Goal: Find specific page/section: Find specific page/section

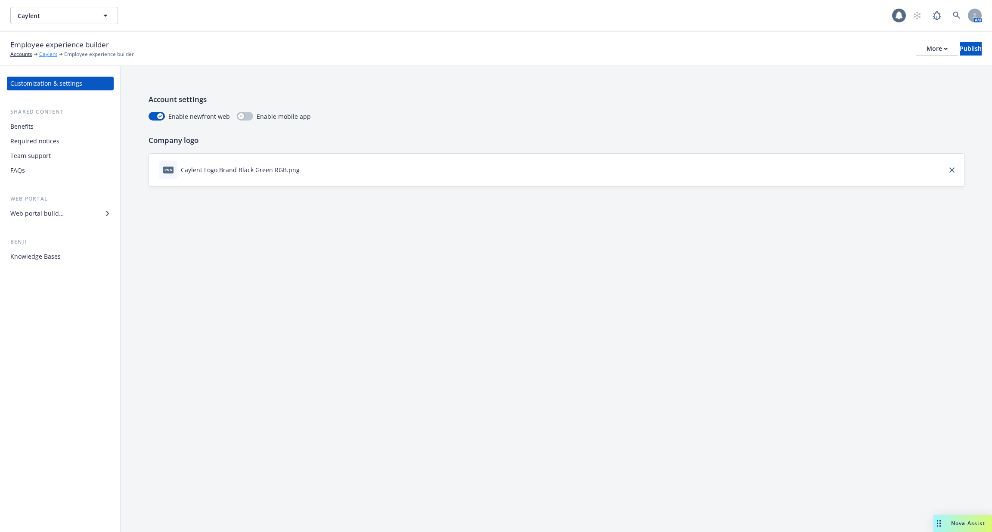
click at [43, 52] on link "Caylent" at bounding box center [48, 54] width 18 height 8
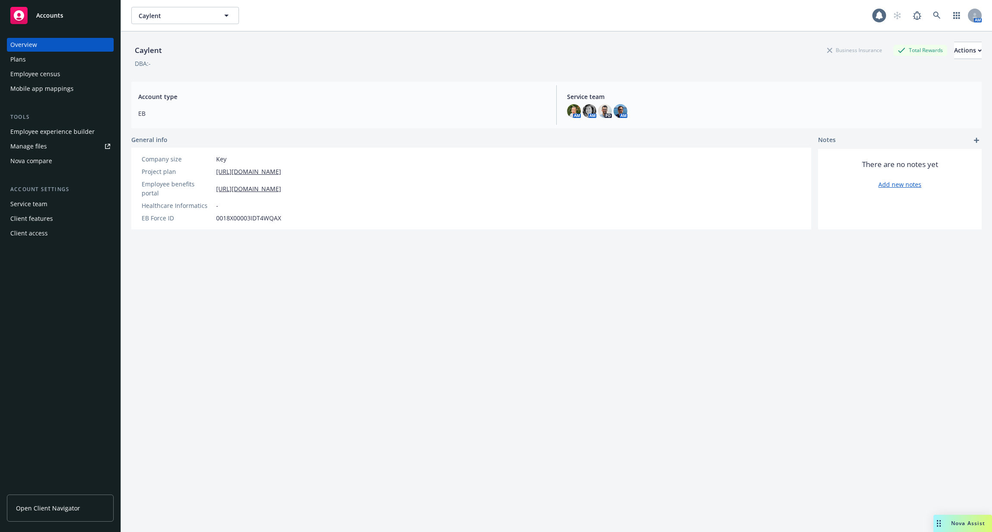
click at [72, 136] on div "Employee experience builder" at bounding box center [52, 132] width 84 height 14
click at [929, 15] on link at bounding box center [936, 15] width 17 height 17
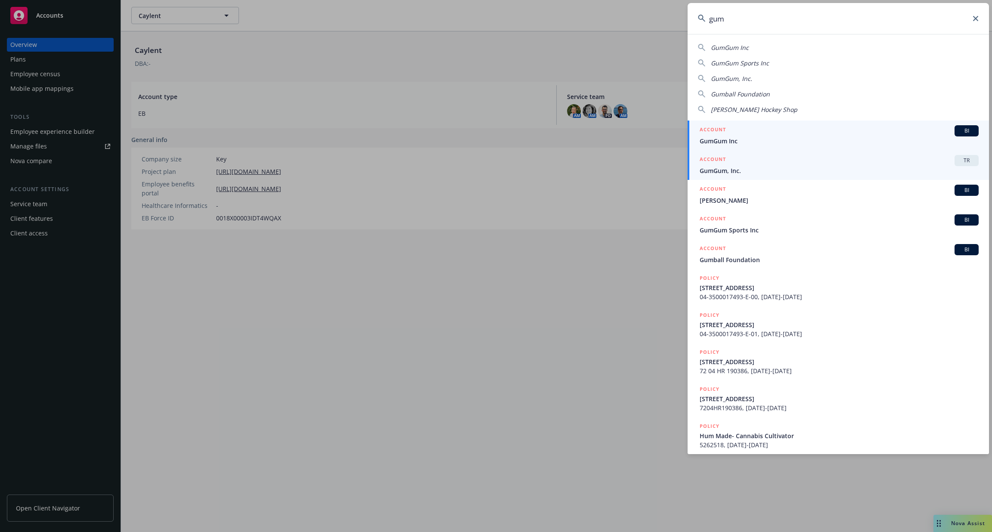
type input "gum"
click at [881, 164] on div "ACCOUNT TR" at bounding box center [839, 160] width 279 height 11
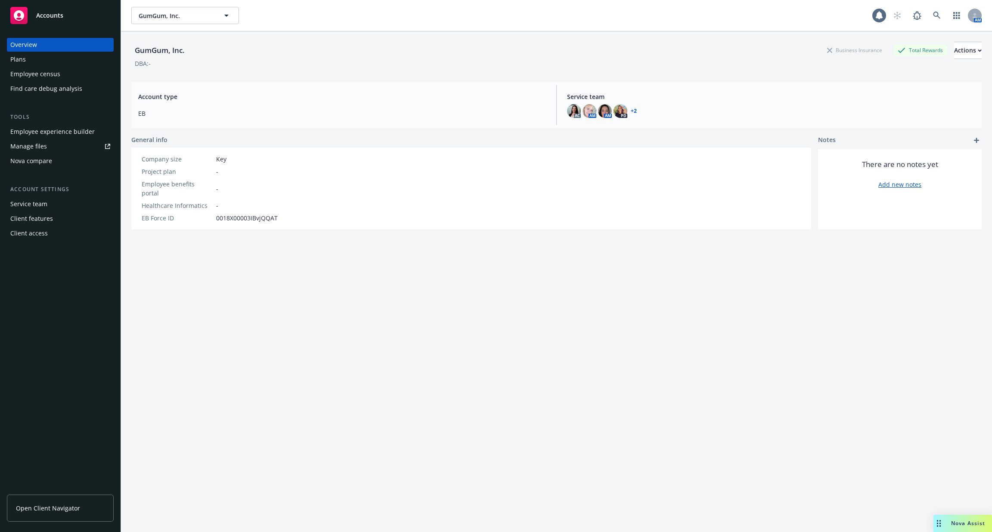
click at [71, 134] on div "Employee experience builder" at bounding box center [52, 132] width 84 height 14
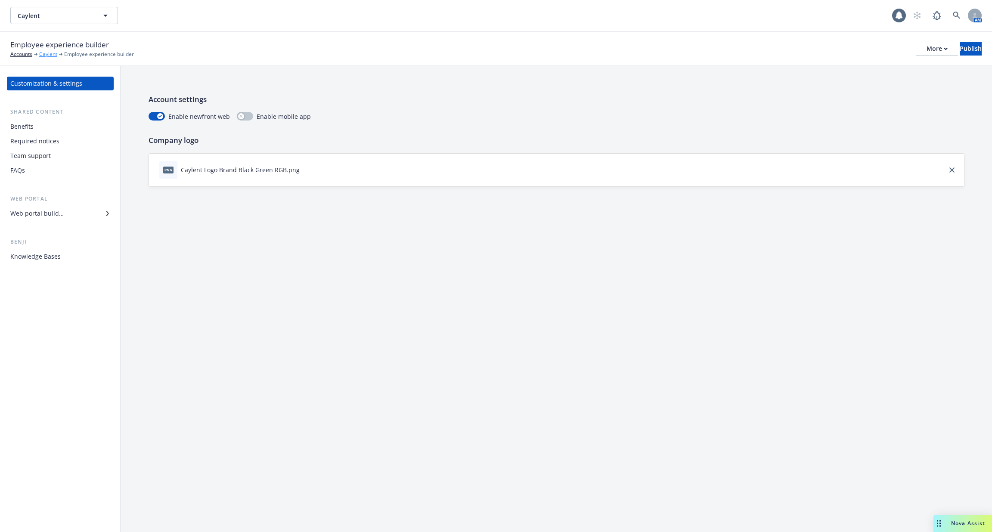
click at [46, 53] on link "Caylent" at bounding box center [48, 54] width 18 height 8
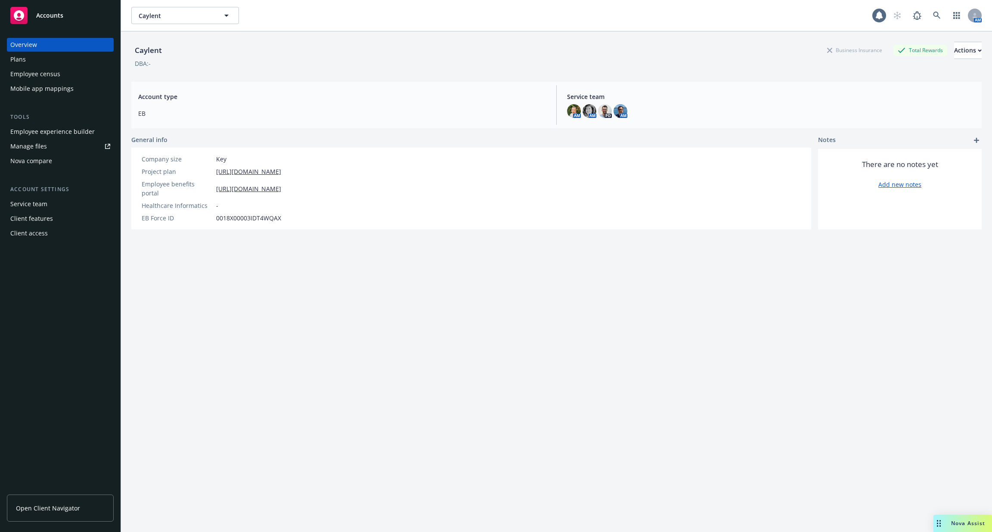
click at [60, 63] on div "Plans" at bounding box center [60, 60] width 100 height 14
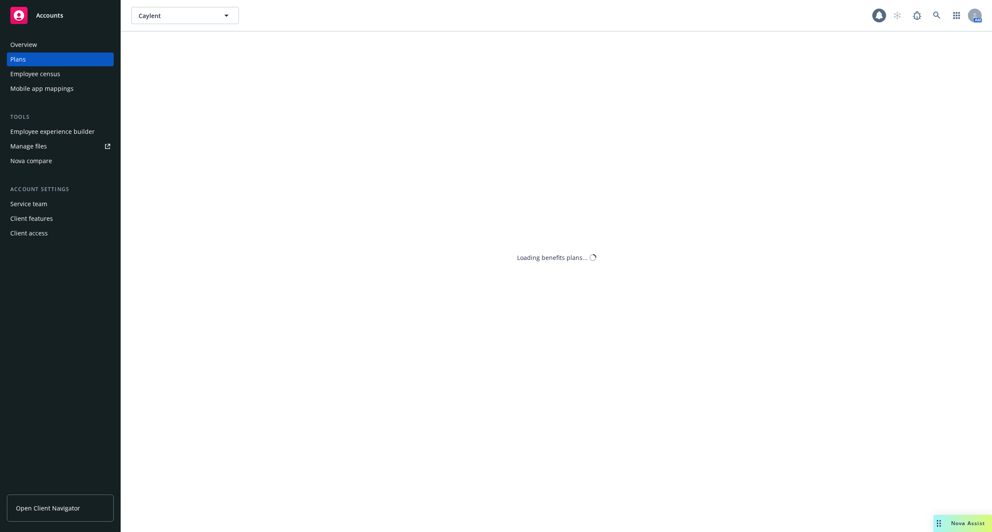
click at [60, 77] on div "Employee census" at bounding box center [60, 74] width 100 height 14
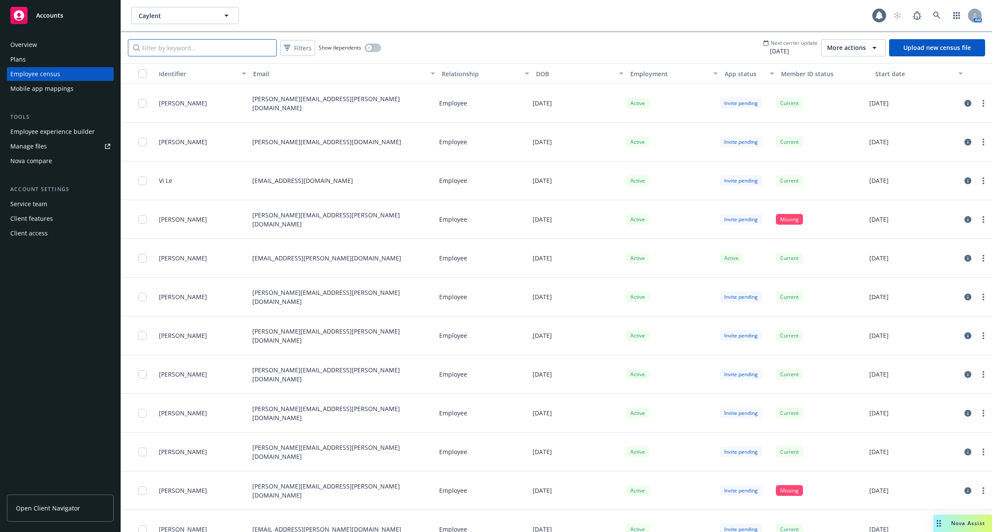
click at [221, 41] on input "Filter by keyword..." at bounding box center [202, 47] width 149 height 17
paste input "[PERSON_NAME][EMAIL_ADDRESS][DOMAIN_NAME]"
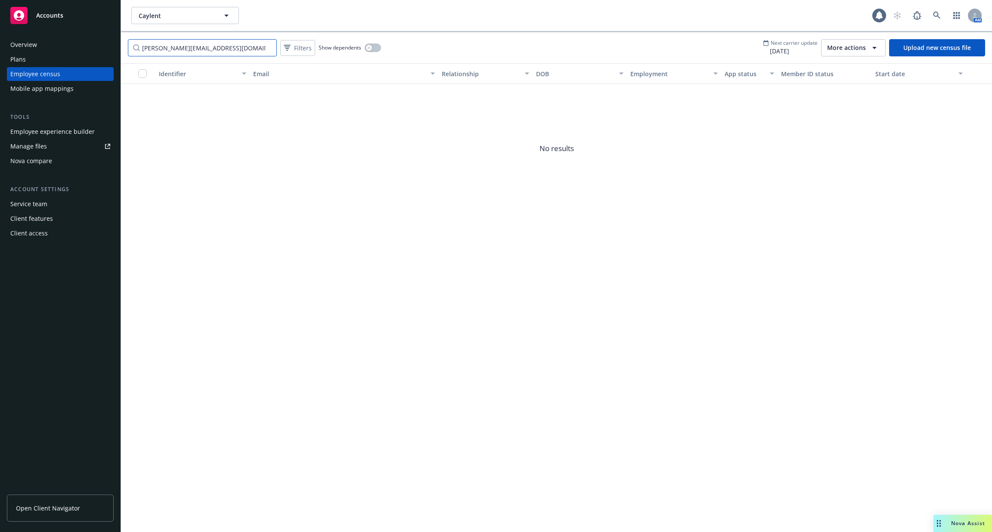
type input "[PERSON_NAME][EMAIL_ADDRESS][DOMAIN_NAME]"
